Goal: Information Seeking & Learning: Learn about a topic

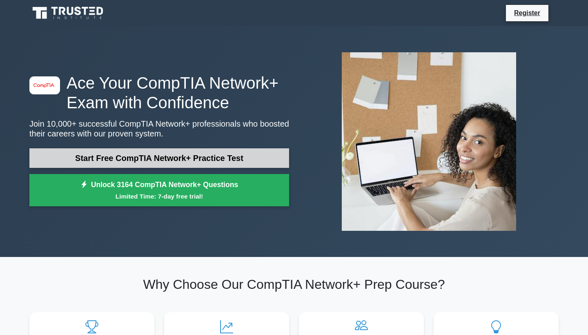
click at [121, 159] on link "Start Free CompTIA Network+ Practice Test" at bounding box center [159, 158] width 260 height 20
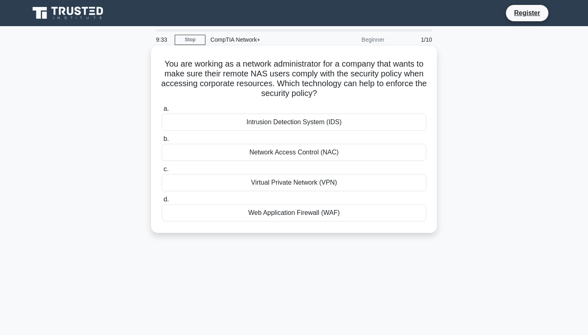
click at [281, 189] on div "Virtual Private Network (VPN)" at bounding box center [294, 182] width 265 height 17
click at [162, 172] on input "c. Virtual Private Network (VPN)" at bounding box center [162, 169] width 0 height 5
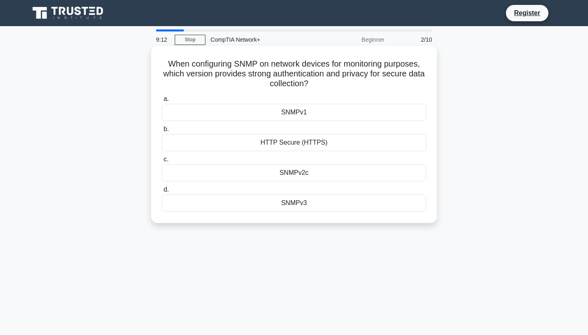
click at [293, 207] on div "SNMPv3" at bounding box center [294, 202] width 265 height 17
click at [162, 192] on input "d. SNMPv3" at bounding box center [162, 189] width 0 height 5
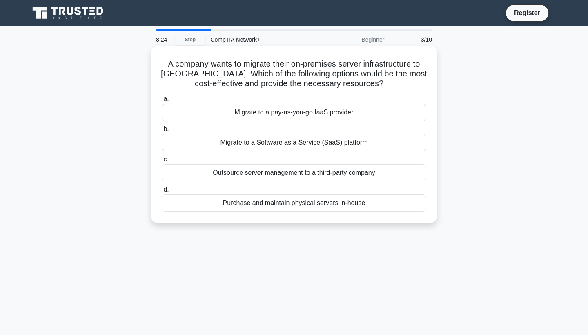
click at [248, 174] on div "Outsource server management to a third-party company" at bounding box center [294, 172] width 265 height 17
click at [162, 162] on input "c. Outsource server management to a third-party company" at bounding box center [162, 159] width 0 height 5
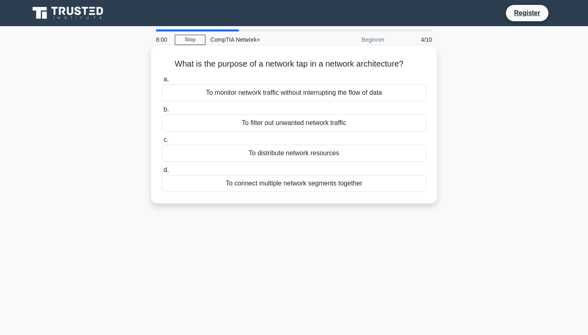
click at [278, 97] on div "To monitor network traffic without interrupting the flow of data" at bounding box center [294, 92] width 265 height 17
click at [162, 82] on input "a. To monitor network traffic without interrupting the flow of data" at bounding box center [162, 79] width 0 height 5
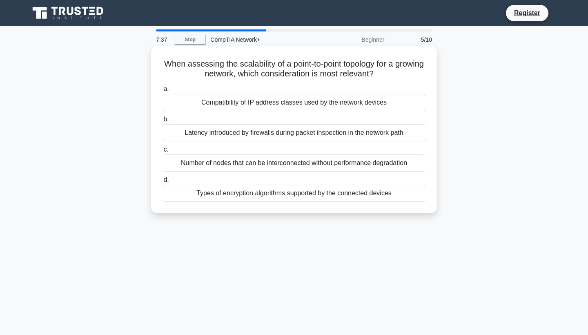
click at [265, 162] on div "Number of nodes that can be interconnected without performance degradation" at bounding box center [294, 162] width 265 height 17
click at [162, 152] on input "c. Number of nodes that can be interconnected without performance degradation" at bounding box center [162, 149] width 0 height 5
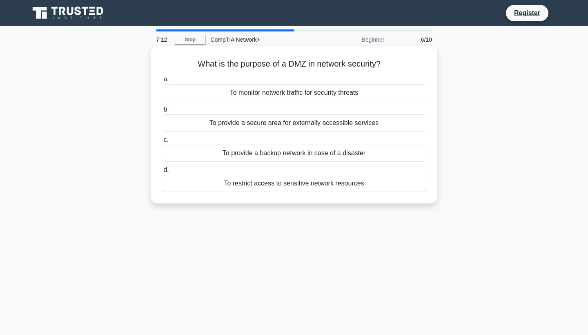
click at [282, 123] on div "To provide a secure area for externally accessible services" at bounding box center [294, 122] width 265 height 17
click at [162, 112] on input "b. To provide a secure area for externally accessible services" at bounding box center [162, 109] width 0 height 5
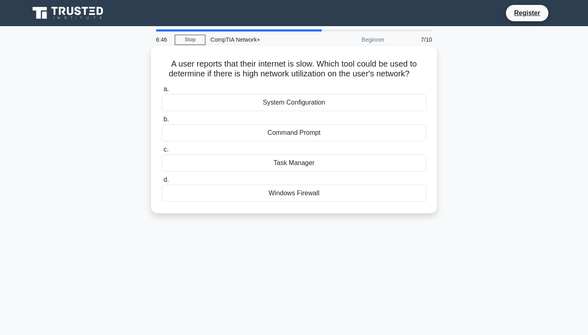
click at [280, 161] on div "Task Manager" at bounding box center [294, 162] width 265 height 17
click at [162, 152] on input "c. Task Manager" at bounding box center [162, 149] width 0 height 5
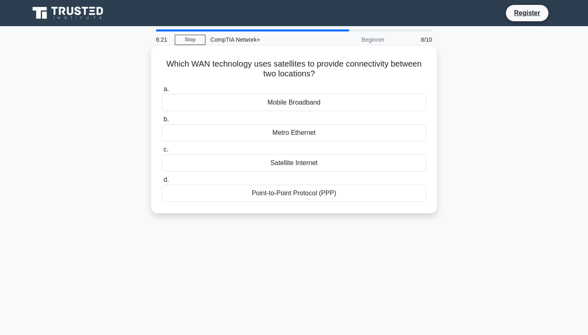
click at [295, 105] on div "Mobile Broadband" at bounding box center [294, 102] width 265 height 17
click at [162, 92] on input "a. Mobile Broadband" at bounding box center [162, 89] width 0 height 5
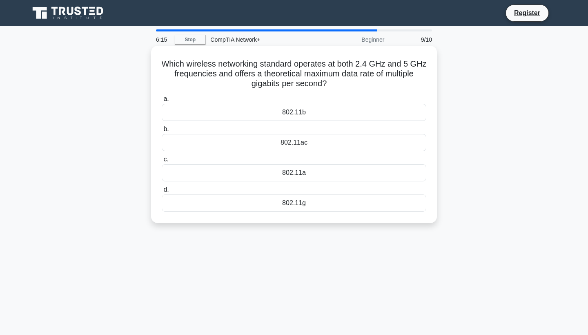
click at [288, 146] on div "802.11ac" at bounding box center [294, 142] width 265 height 17
click at [162, 132] on input "b. 802.11ac" at bounding box center [162, 129] width 0 height 5
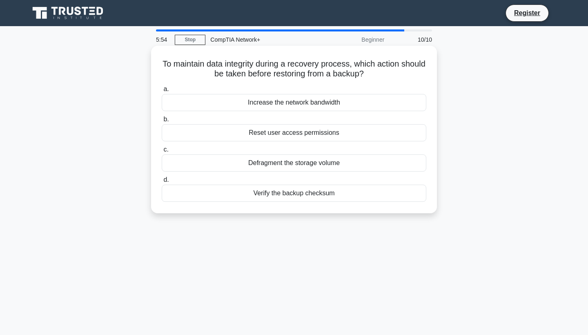
click at [272, 193] on div "Verify the backup checksum" at bounding box center [294, 193] width 265 height 17
click at [162, 183] on input "d. Verify the backup checksum" at bounding box center [162, 179] width 0 height 5
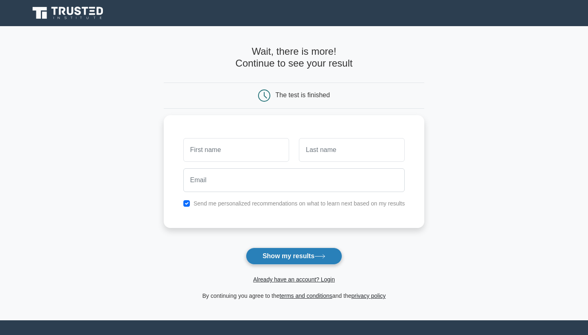
click at [280, 263] on button "Show my results" at bounding box center [294, 256] width 96 height 17
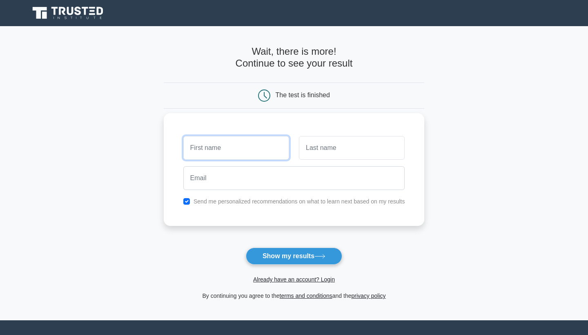
click at [248, 152] on input "text" at bounding box center [236, 148] width 106 height 24
type input "sizwe"
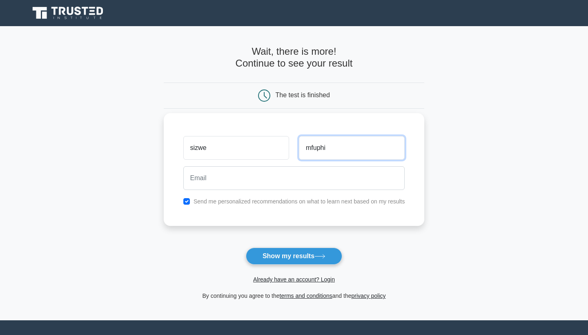
type input "mfuphi"
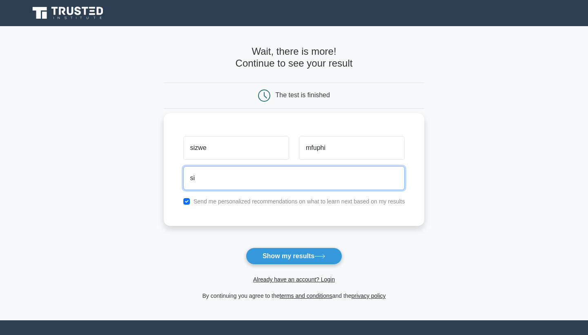
type input "s"
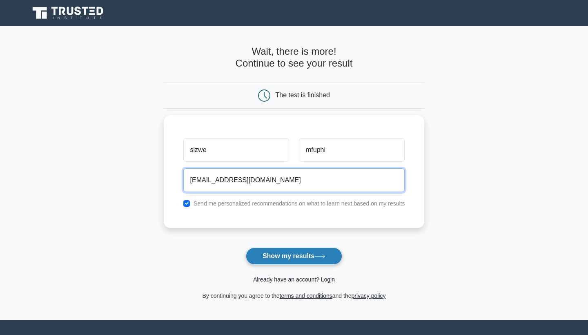
type input "ntacz45@gmail.com"
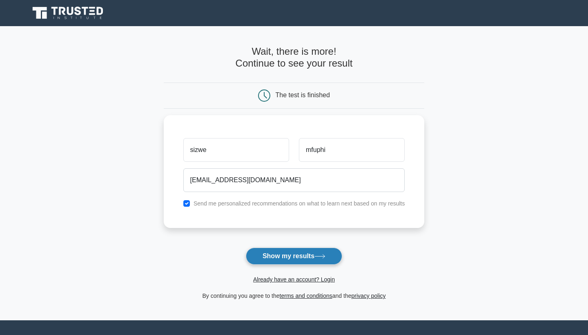
click at [271, 256] on button "Show my results" at bounding box center [294, 256] width 96 height 17
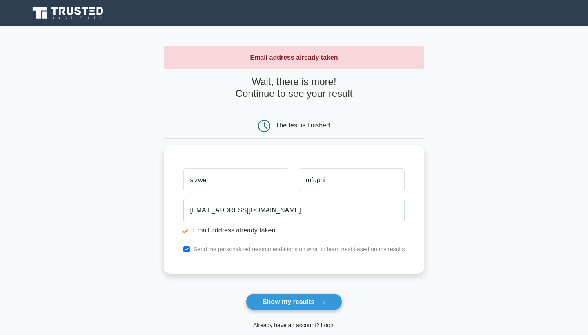
click at [272, 276] on form "Wait, there is more! Continue to see your result The test is finished sizwe mfu…" at bounding box center [294, 211] width 261 height 270
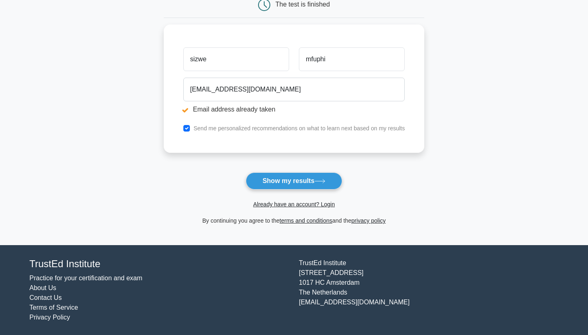
scroll to position [121, 0]
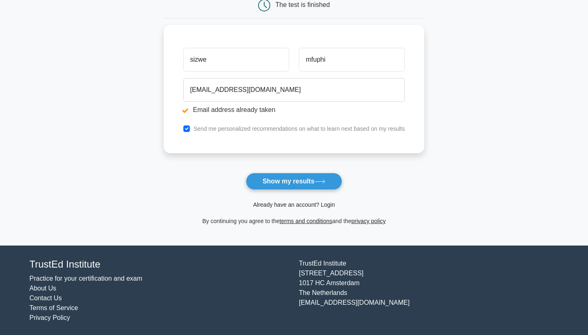
click at [311, 202] on link "Already have an account? Login" at bounding box center [294, 204] width 82 height 7
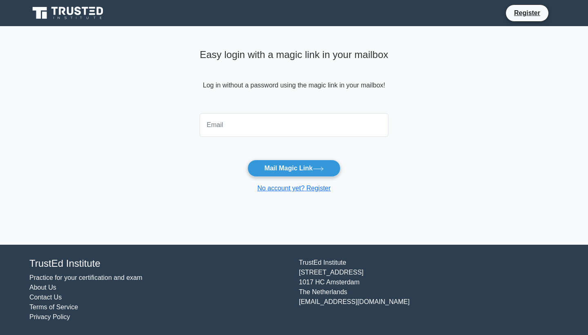
click at [293, 128] on input "email" at bounding box center [294, 125] width 189 height 24
type input "ntacz45@gmail.com"
click at [305, 164] on button "Mail Magic Link" at bounding box center [294, 168] width 93 height 17
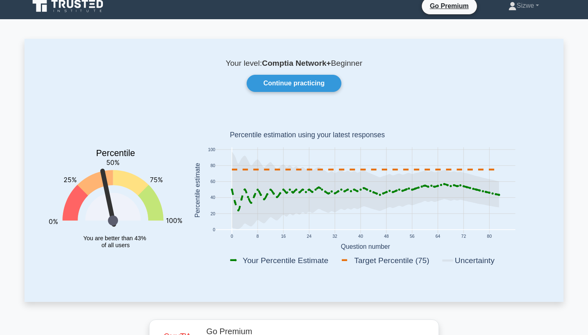
scroll to position [-1, 0]
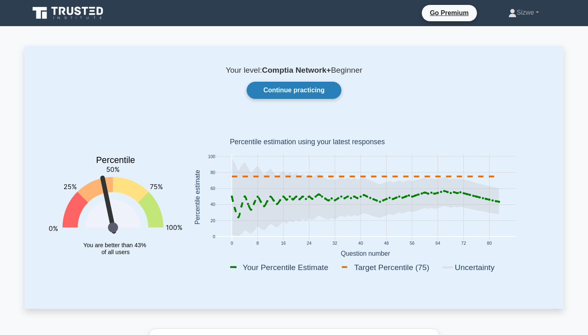
click at [286, 90] on link "Continue practicing" at bounding box center [294, 90] width 95 height 17
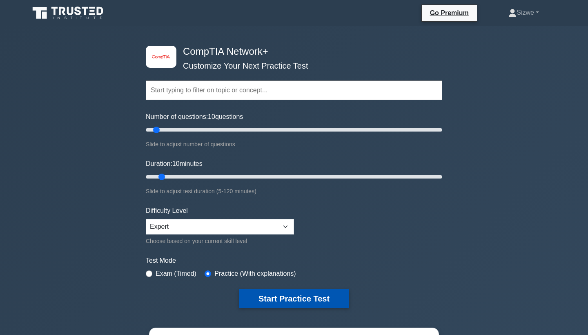
click at [284, 297] on button "Start Practice Test" at bounding box center [294, 298] width 110 height 19
click at [263, 299] on button "Start Practice Test" at bounding box center [294, 298] width 110 height 19
